Goal: Task Accomplishment & Management: Manage account settings

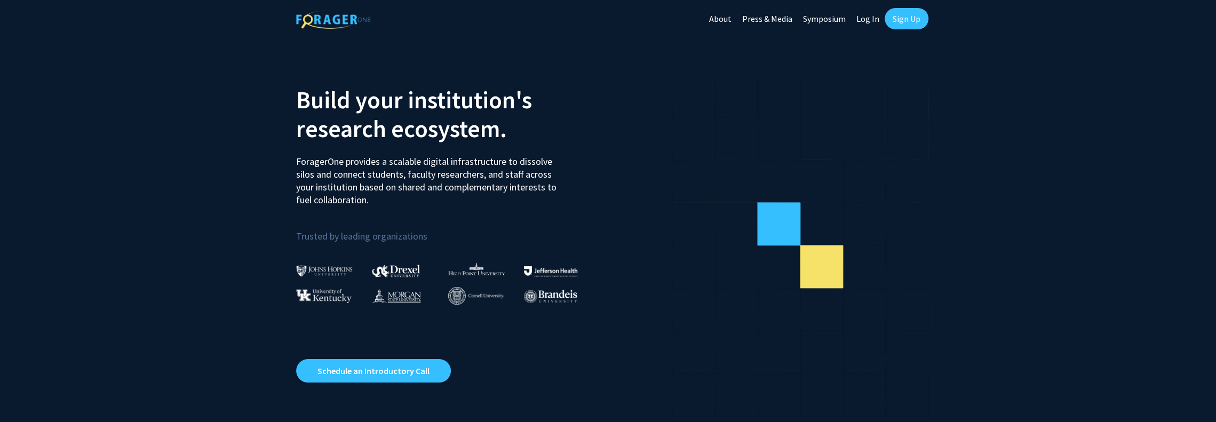
click at [863, 17] on link "Log In" at bounding box center [868, 18] width 34 height 37
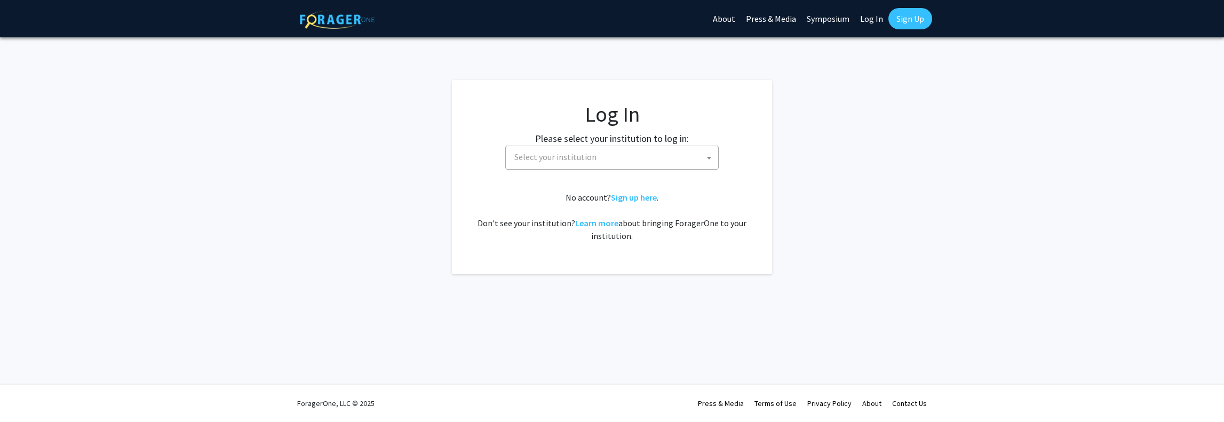
click at [632, 164] on span "Select your institution" at bounding box center [614, 157] width 208 height 22
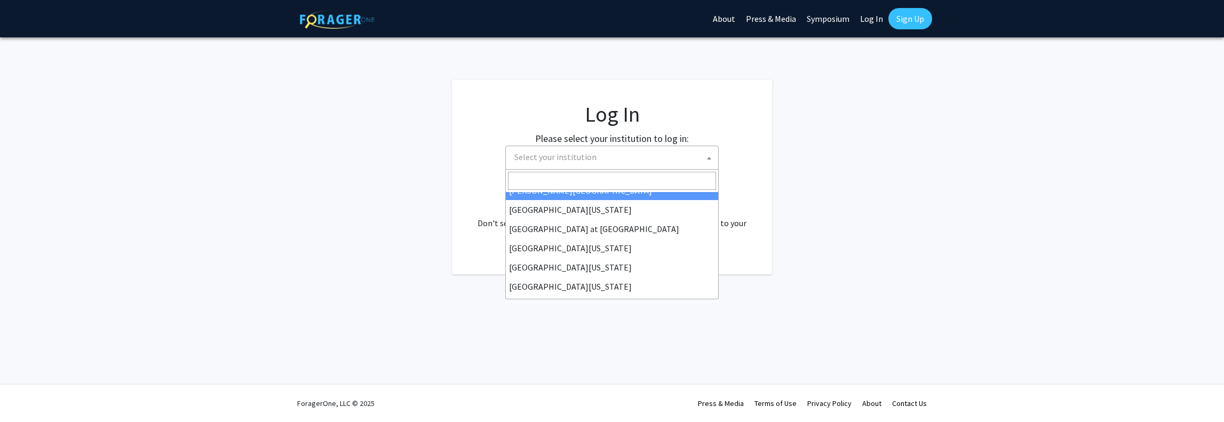
scroll to position [373, 0]
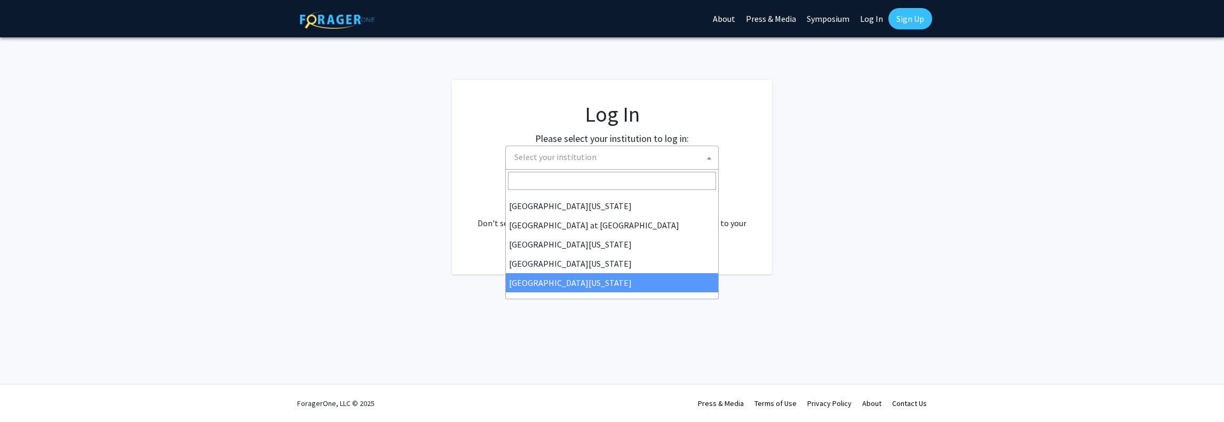
select select "33"
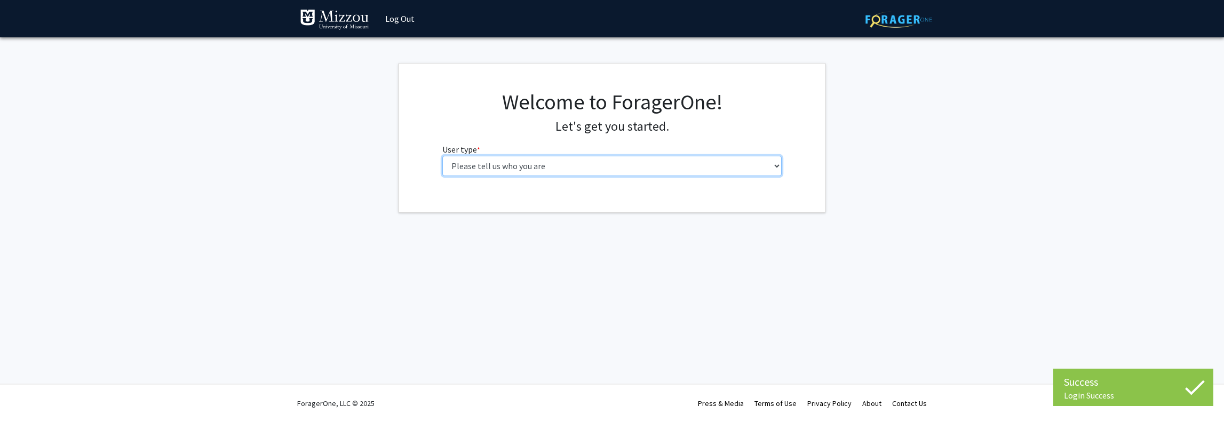
click at [512, 165] on select "Please tell us who you are Undergraduate Student Master's Student Doctoral Cand…" at bounding box center [612, 166] width 340 height 20
select select "6: adminAssistant"
click at [442, 156] on select "Please tell us who you are Undergraduate Student Master's Student Doctoral Cand…" at bounding box center [612, 166] width 340 height 20
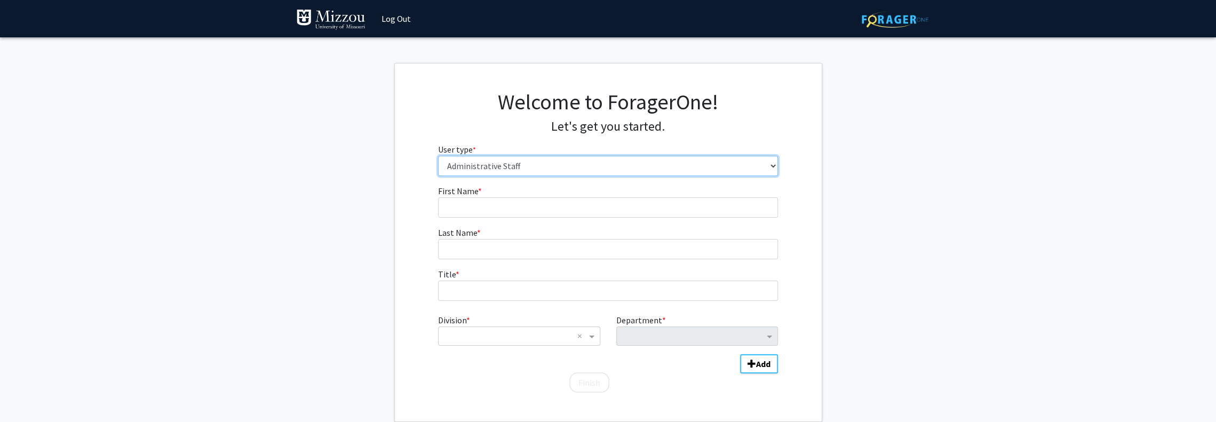
click at [516, 167] on select "Please tell us who you are Undergraduate Student Master's Student Doctoral Cand…" at bounding box center [608, 166] width 340 height 20
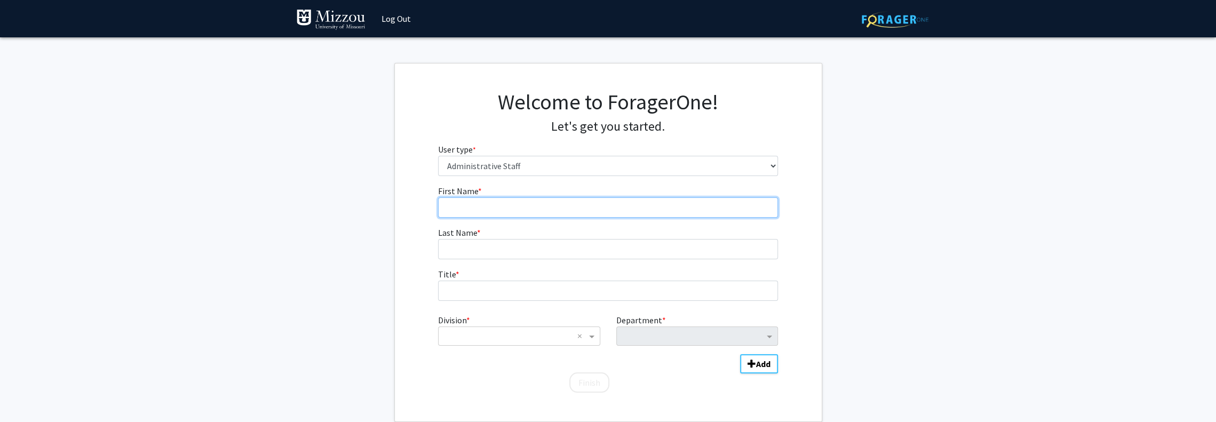
click at [494, 205] on input "First Name * required" at bounding box center [608, 207] width 340 height 20
type input "[PERSON_NAME]"
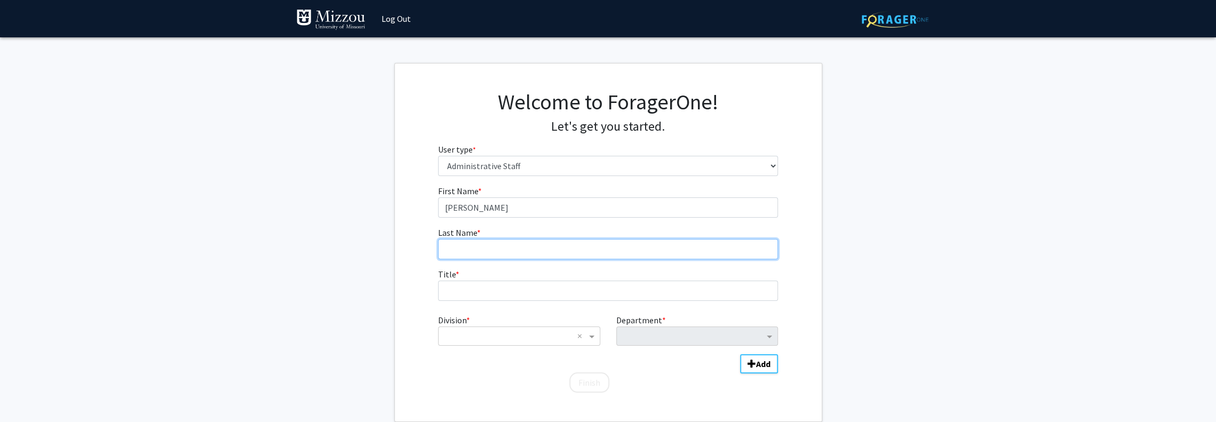
type input "Keerstock"
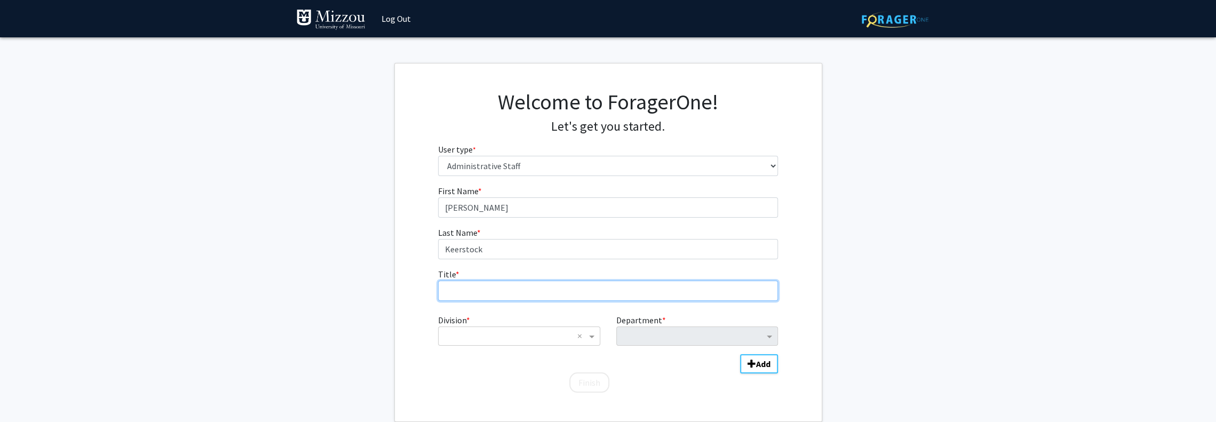
click at [494, 290] on input "Title * required" at bounding box center [608, 291] width 340 height 20
type input "Lab Manager"
click at [595, 334] on span "Division" at bounding box center [592, 336] width 13 height 13
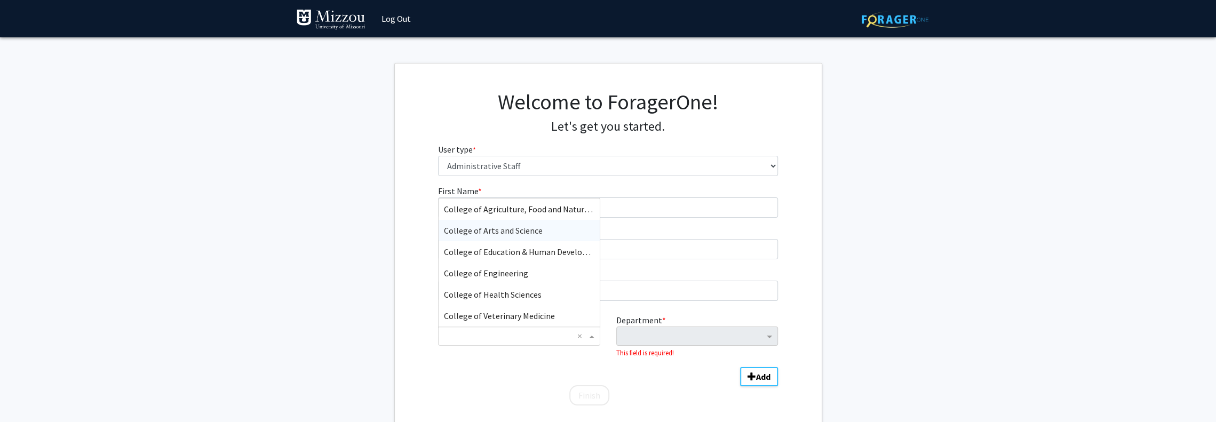
click at [541, 236] on div "College of Arts and Science" at bounding box center [518, 230] width 161 height 21
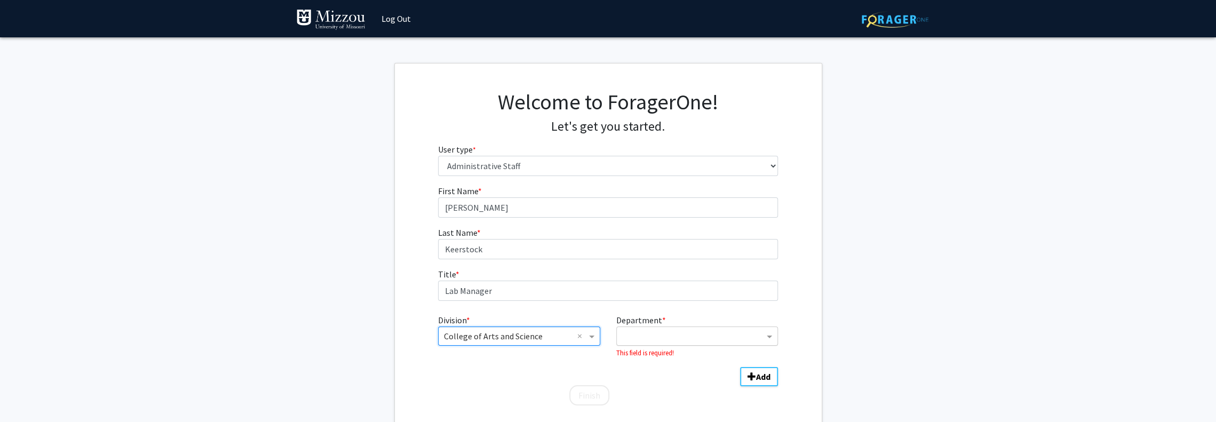
click at [704, 333] on input "Department" at bounding box center [693, 336] width 142 height 13
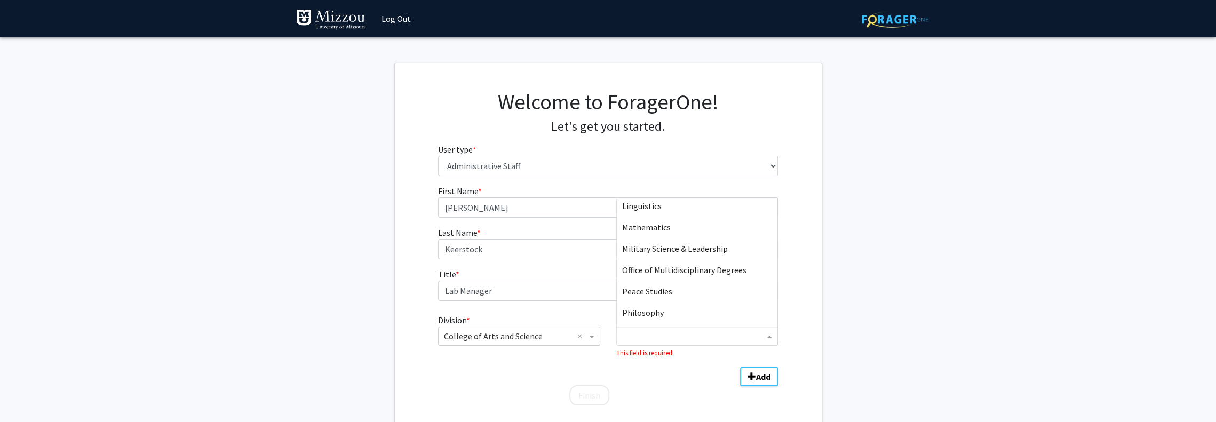
scroll to position [480, 0]
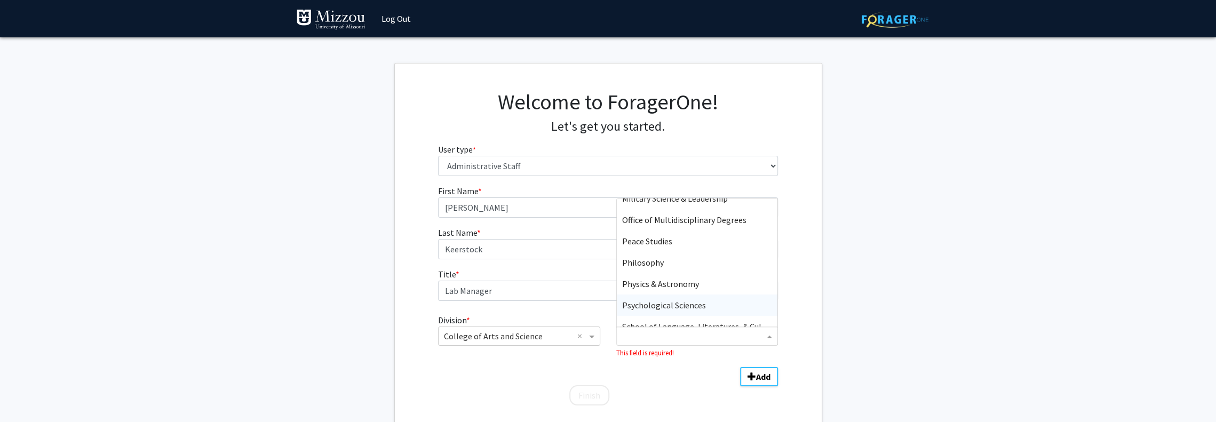
click at [703, 310] on span "Psychological Sciences" at bounding box center [664, 305] width 84 height 11
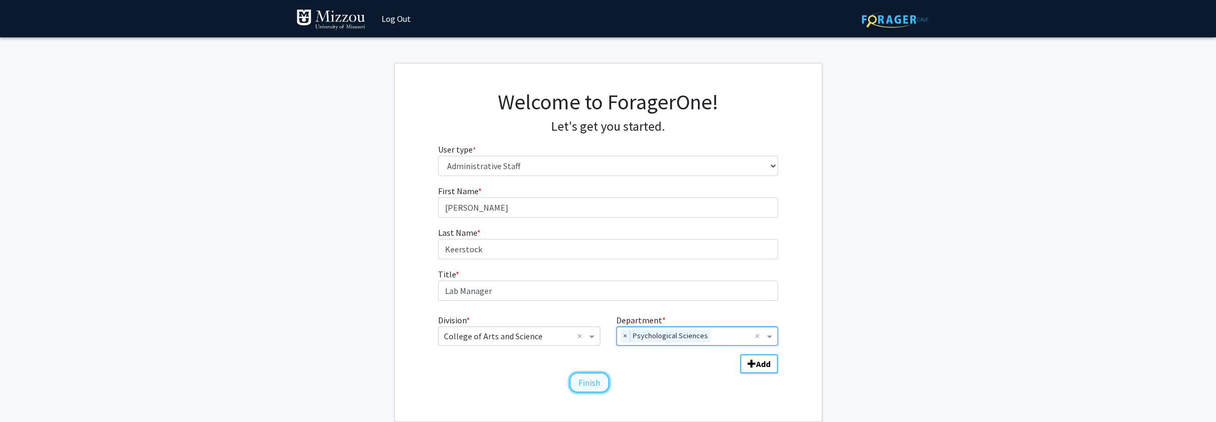
click at [581, 380] on button "Finish" at bounding box center [589, 382] width 40 height 20
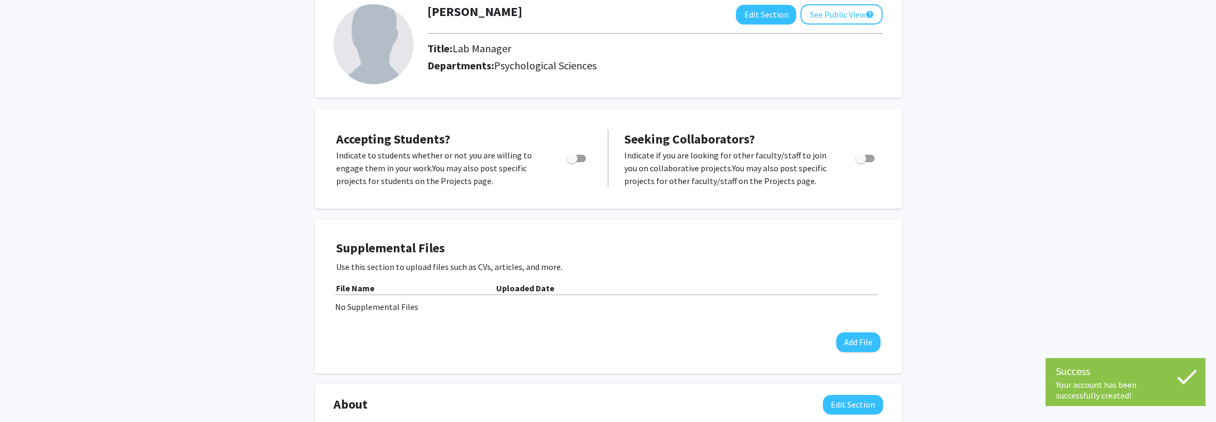
scroll to position [53, 0]
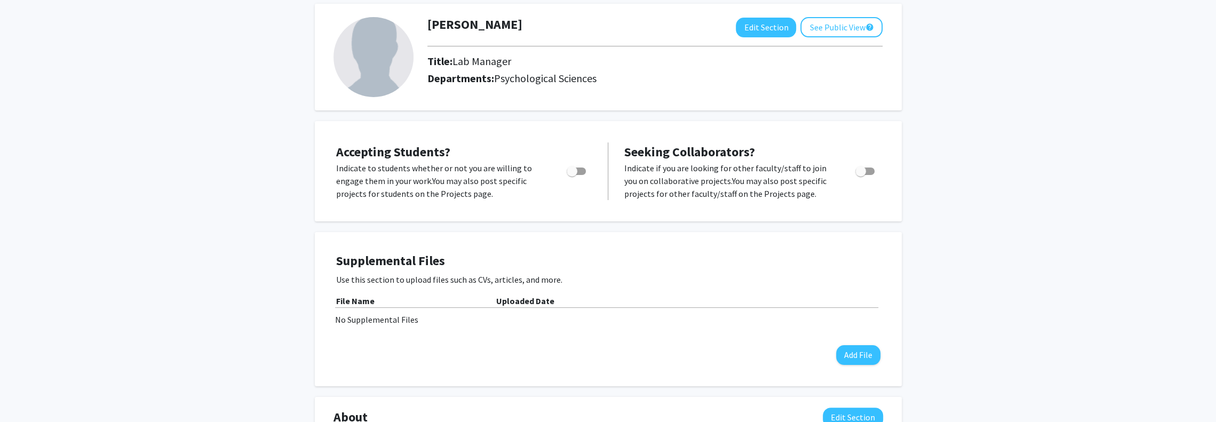
click at [582, 171] on span "Toggle" at bounding box center [575, 170] width 19 height 7
click at [572, 175] on input "Would you like to permit student requests?" at bounding box center [571, 175] width 1 height 1
click at [582, 171] on span "Toggle" at bounding box center [580, 171] width 11 height 11
click at [572, 175] on input "Would you like to permit student requests?" at bounding box center [571, 175] width 1 height 1
checkbox input "false"
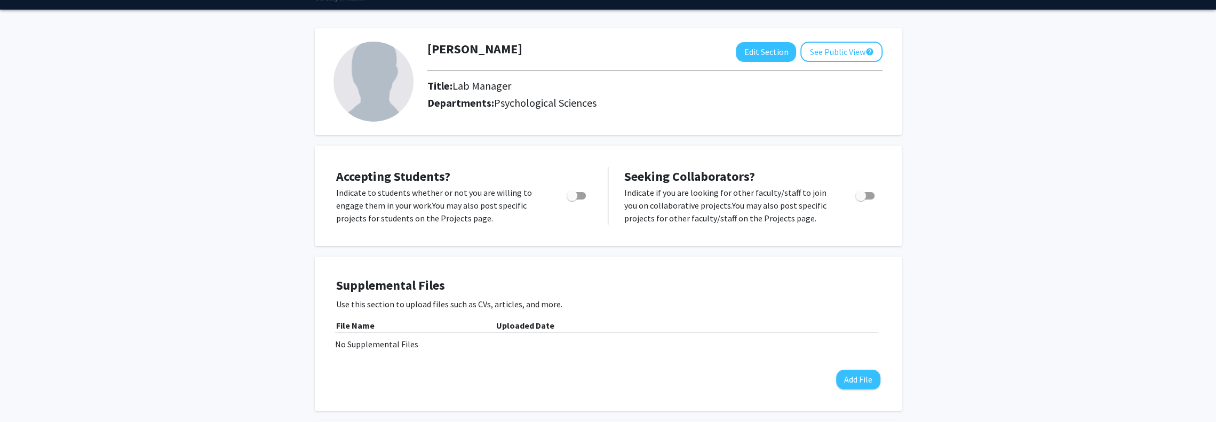
scroll to position [0, 0]
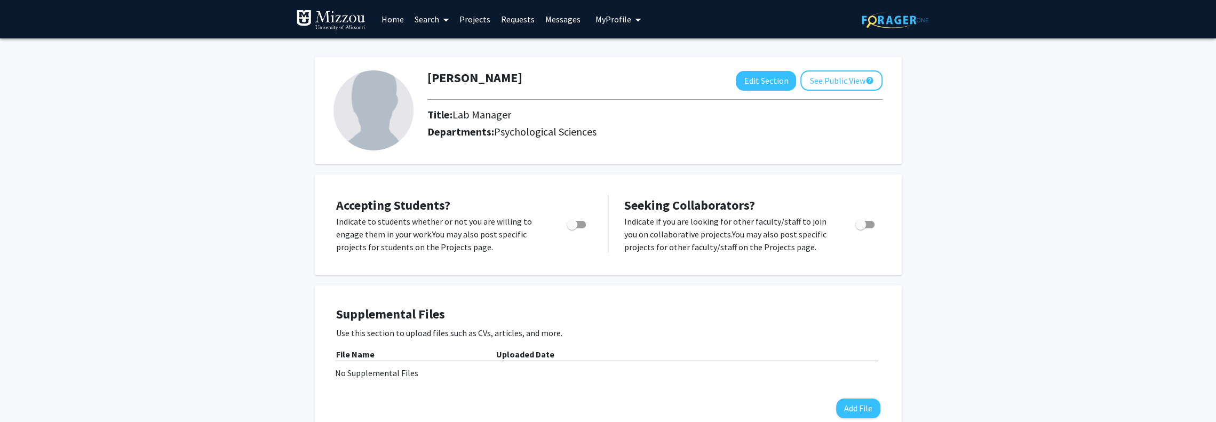
click at [235, 229] on div "[PERSON_NAME] Edit Section See Public View help Title: Lab Manager Departments:…" at bounding box center [608, 411] width 1216 height 746
click at [836, 82] on button "See Public View help" at bounding box center [841, 80] width 82 height 20
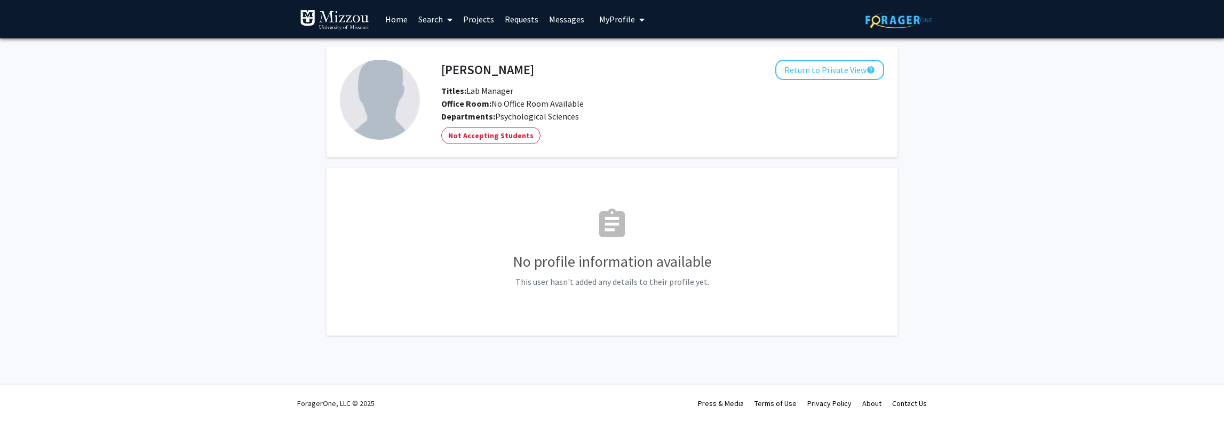
click at [432, 22] on link "Search" at bounding box center [435, 19] width 45 height 37
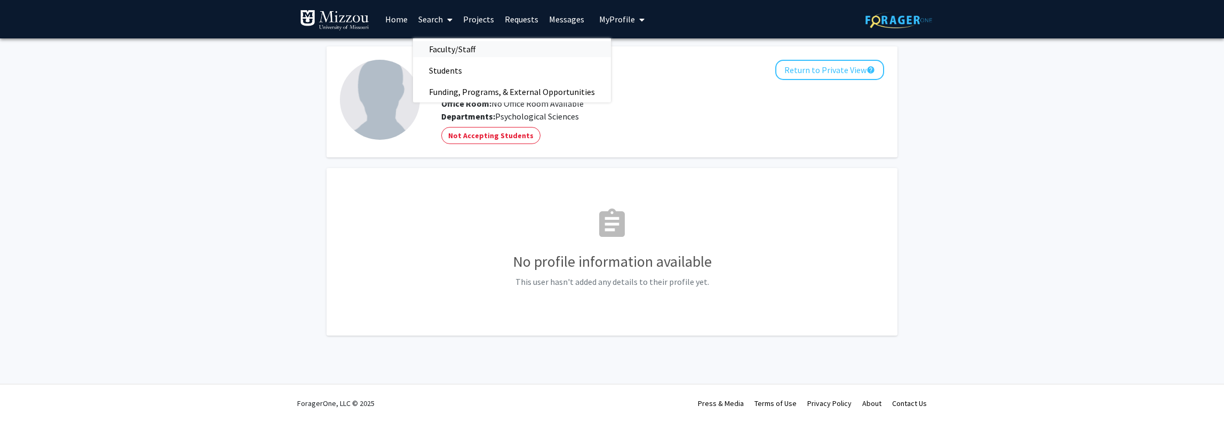
click at [442, 51] on span "Faculty/Staff" at bounding box center [452, 48] width 78 height 21
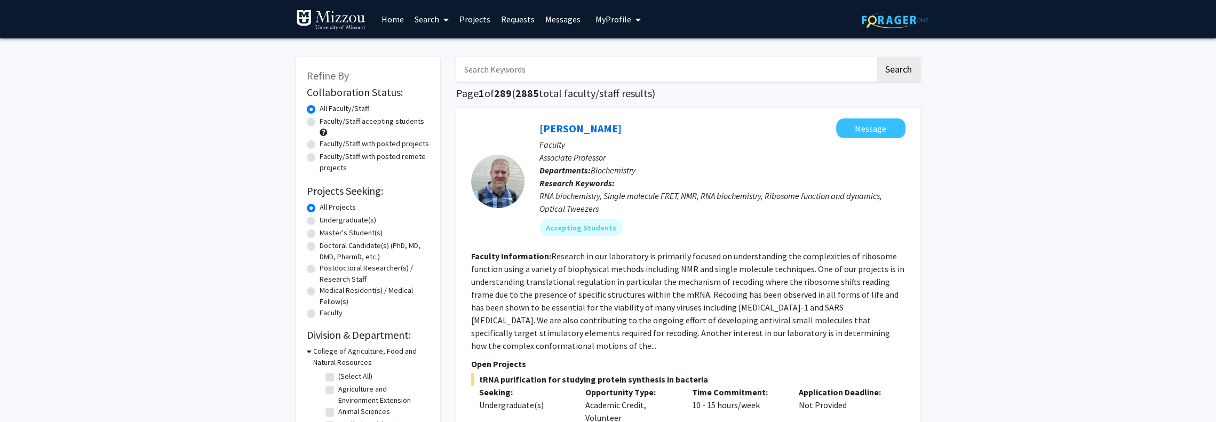
click at [511, 69] on input "Search Keywords" at bounding box center [665, 69] width 419 height 25
click at [876, 57] on button "Search" at bounding box center [898, 69] width 44 height 25
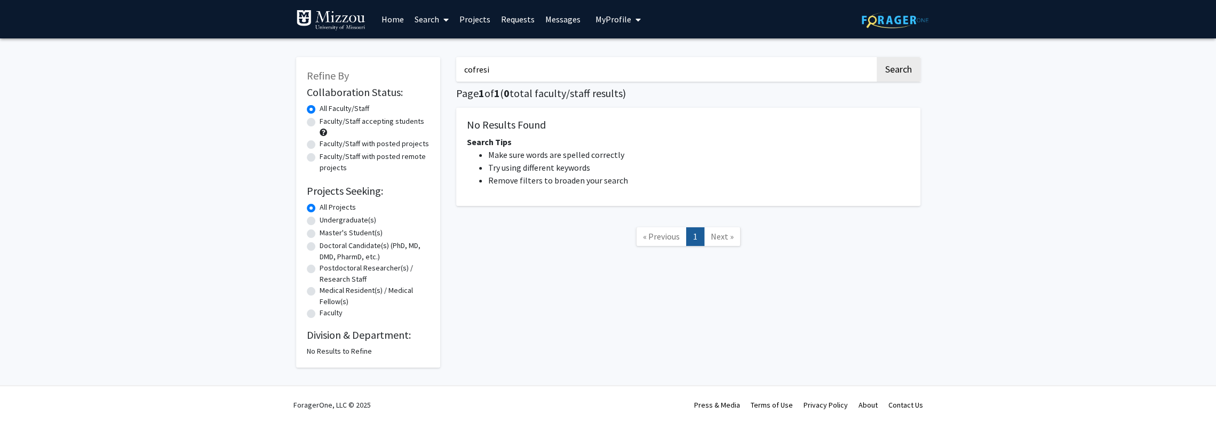
click at [522, 70] on input "cofresi" at bounding box center [665, 69] width 419 height 25
type input "[PERSON_NAME]"
click at [876, 57] on button "Search" at bounding box center [898, 69] width 44 height 25
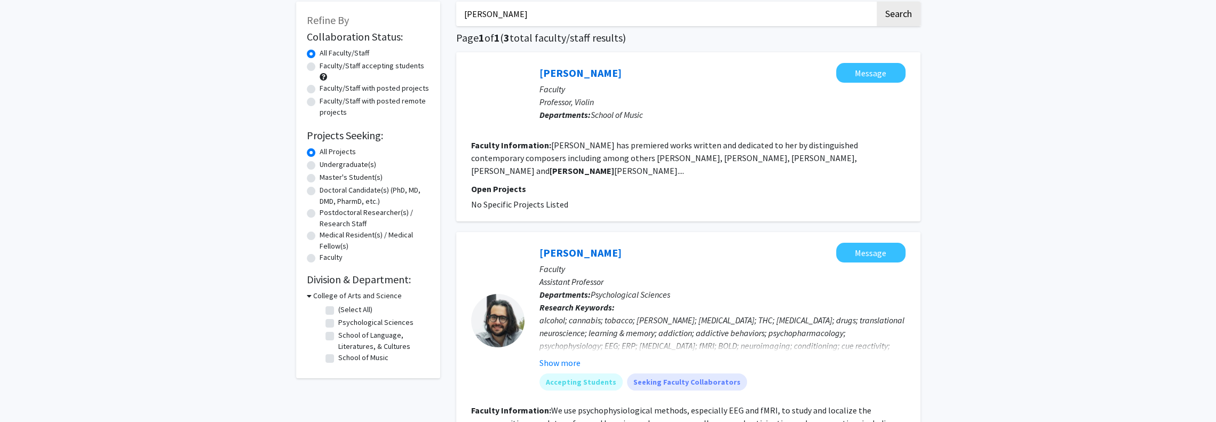
scroll to position [107, 0]
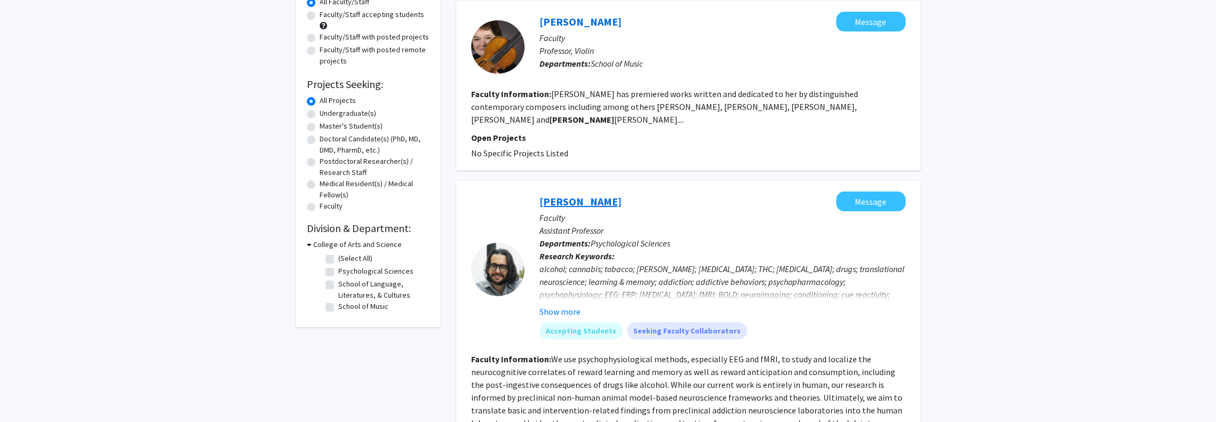
click at [621, 195] on link "[PERSON_NAME]" at bounding box center [580, 201] width 82 height 13
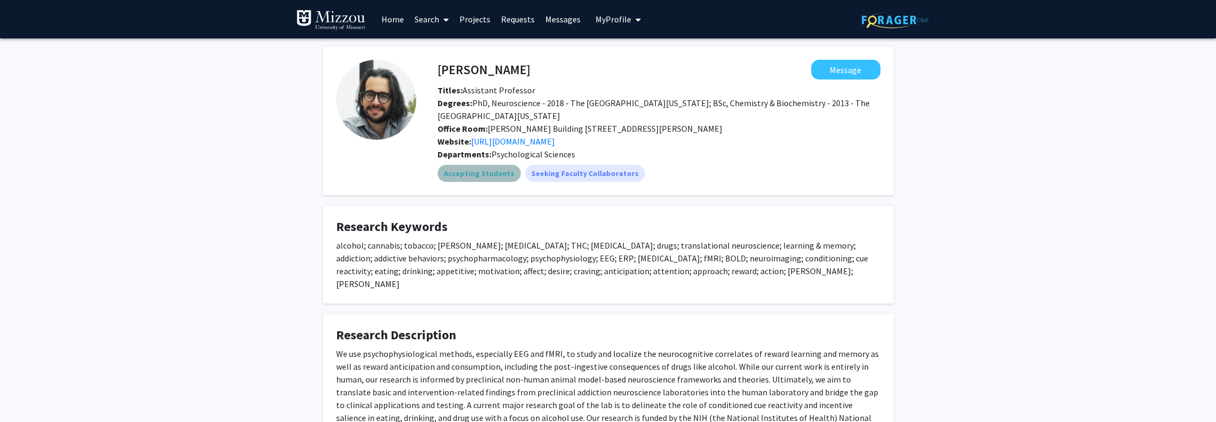
click at [493, 174] on mat-chip "Accepting Students" at bounding box center [478, 173] width 83 height 17
click at [548, 140] on link "[URL][DOMAIN_NAME]" at bounding box center [513, 141] width 84 height 11
click at [490, 21] on link "Projects" at bounding box center [475, 19] width 42 height 37
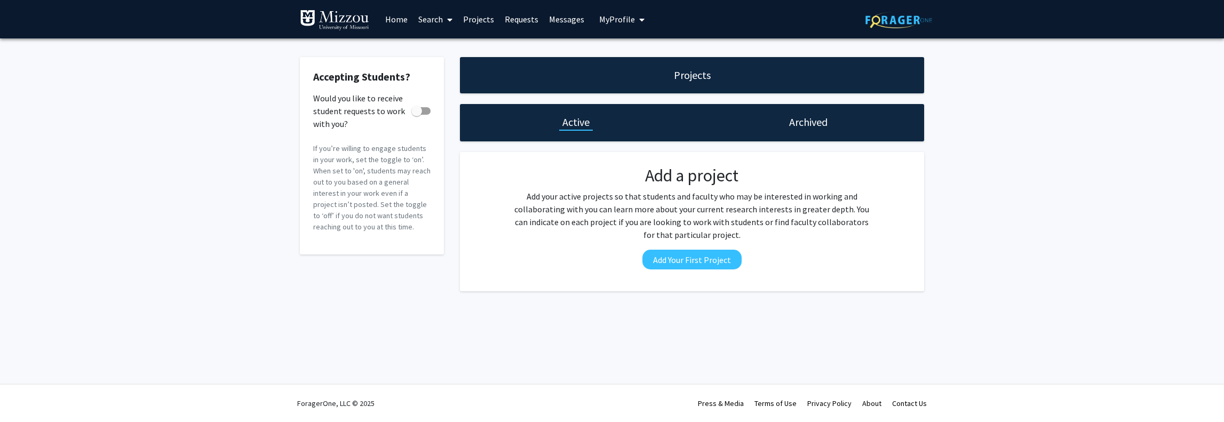
click at [344, 27] on img at bounding box center [334, 20] width 69 height 21
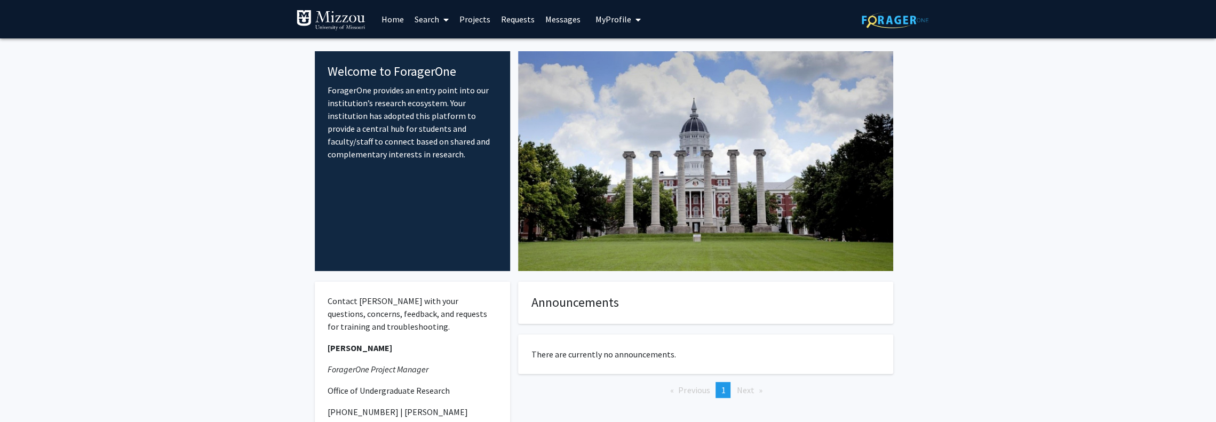
click at [616, 21] on span "My Profile" at bounding box center [613, 19] width 36 height 11
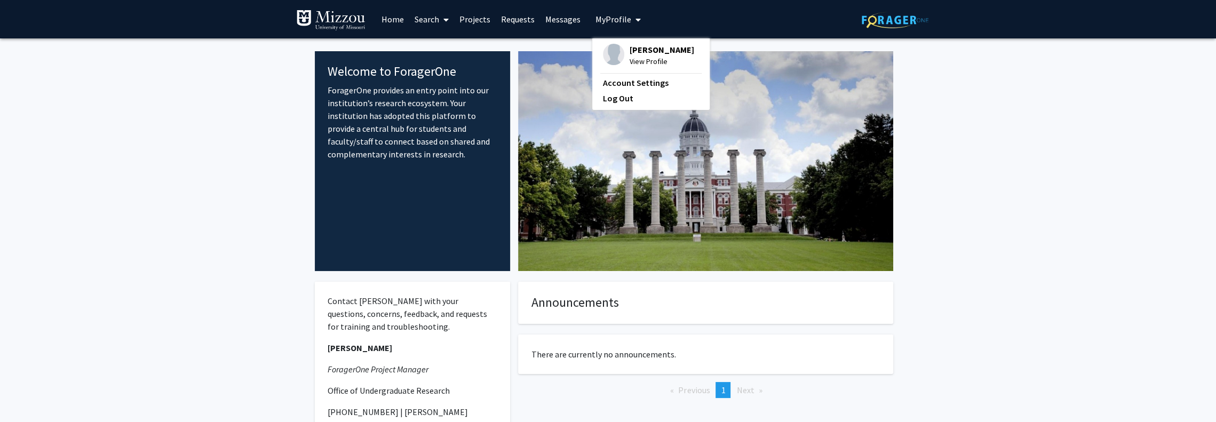
click at [636, 57] on span "View Profile" at bounding box center [661, 61] width 65 height 12
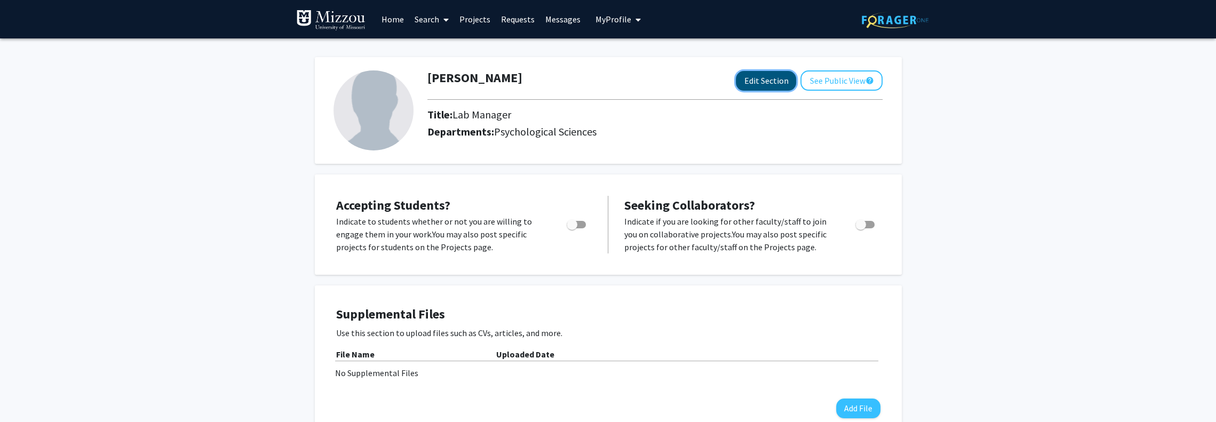
click at [747, 83] on button "Edit Section" at bounding box center [766, 81] width 60 height 20
